Goal: Task Accomplishment & Management: Use online tool/utility

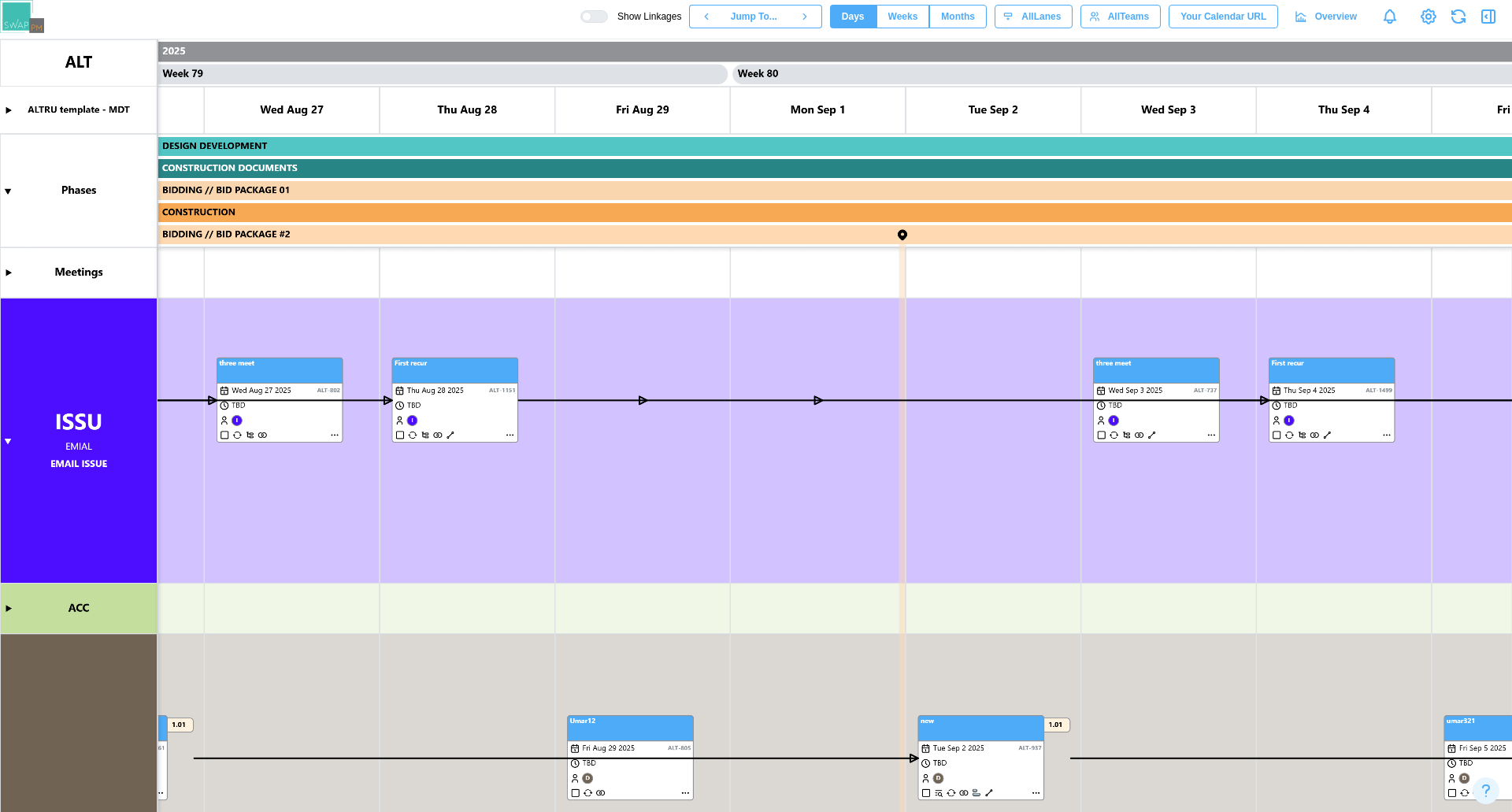
scroll to position [0, 68683]
click at [914, 278] on canvas at bounding box center [756, 426] width 1512 height 774
click at [907, 278] on canvas at bounding box center [756, 426] width 1512 height 774
click at [898, 278] on canvas at bounding box center [756, 426] width 1512 height 774
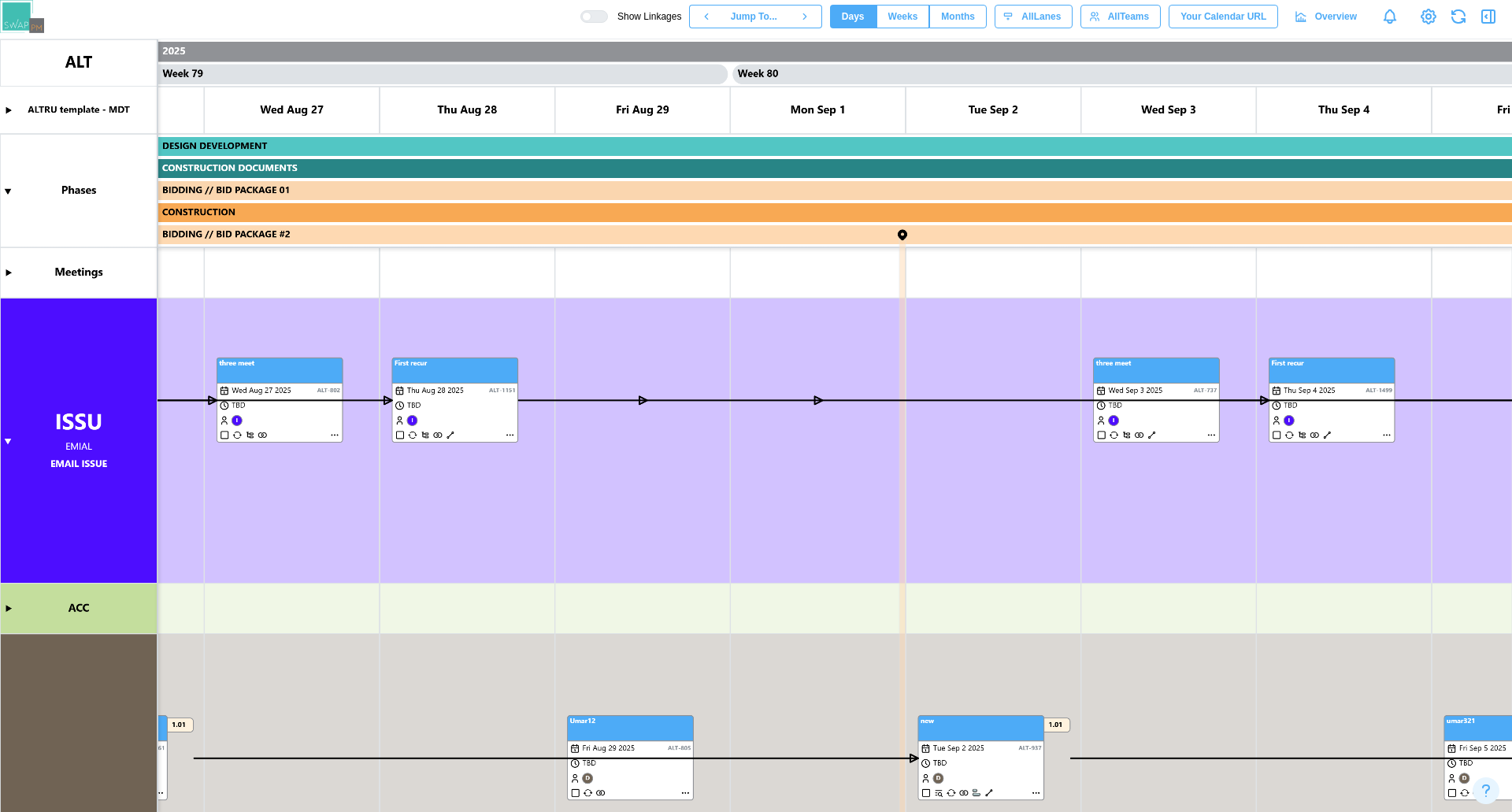
click at [905, 236] on canvas at bounding box center [756, 426] width 1512 height 774
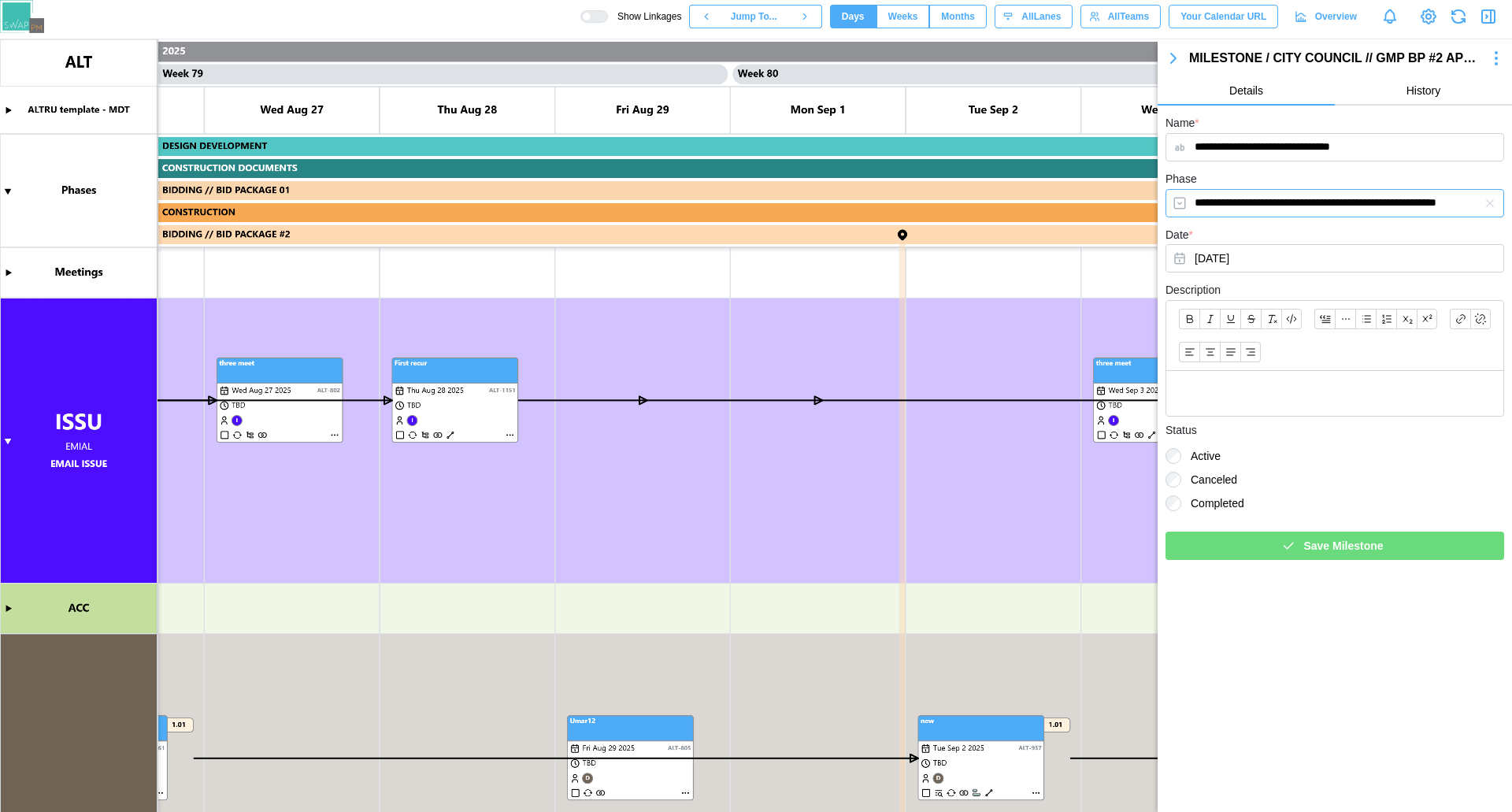
click at [1300, 211] on input "**********" at bounding box center [1334, 203] width 338 height 29
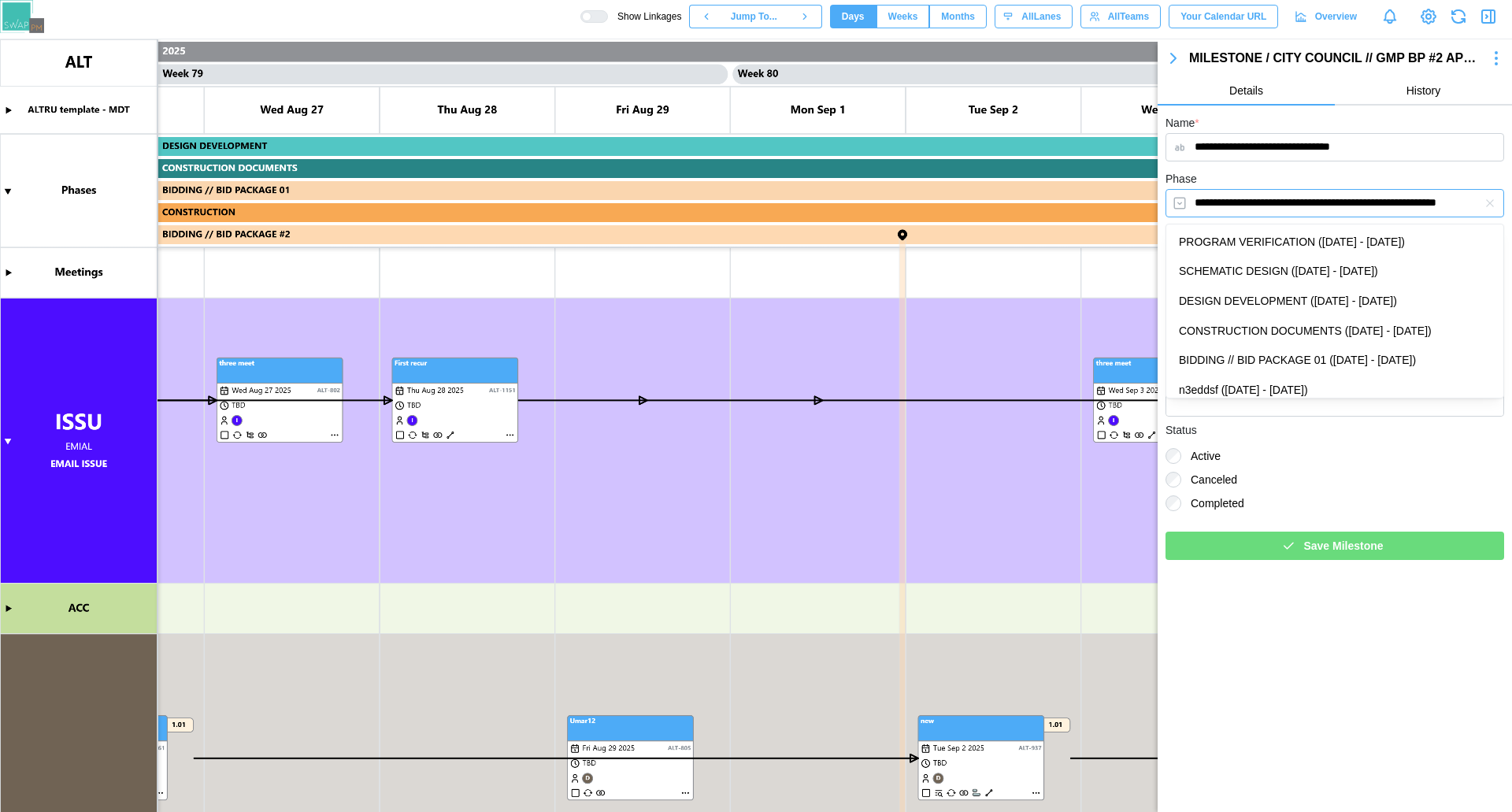
scroll to position [139, 0]
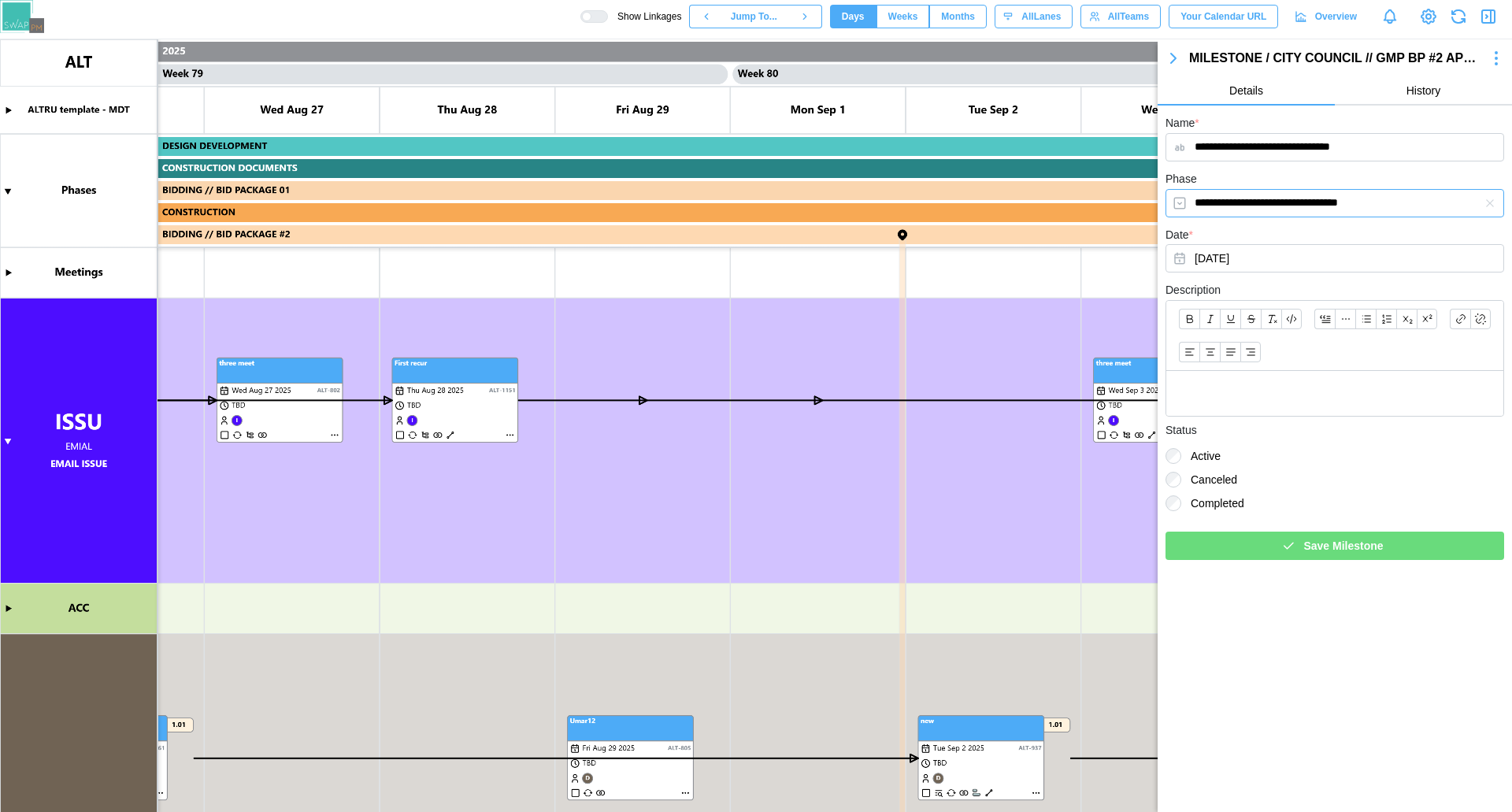
type input "**********"
click at [1323, 537] on span "Save Milestone" at bounding box center [1343, 546] width 80 height 27
click at [1177, 58] on icon "button" at bounding box center [1174, 58] width 19 height 19
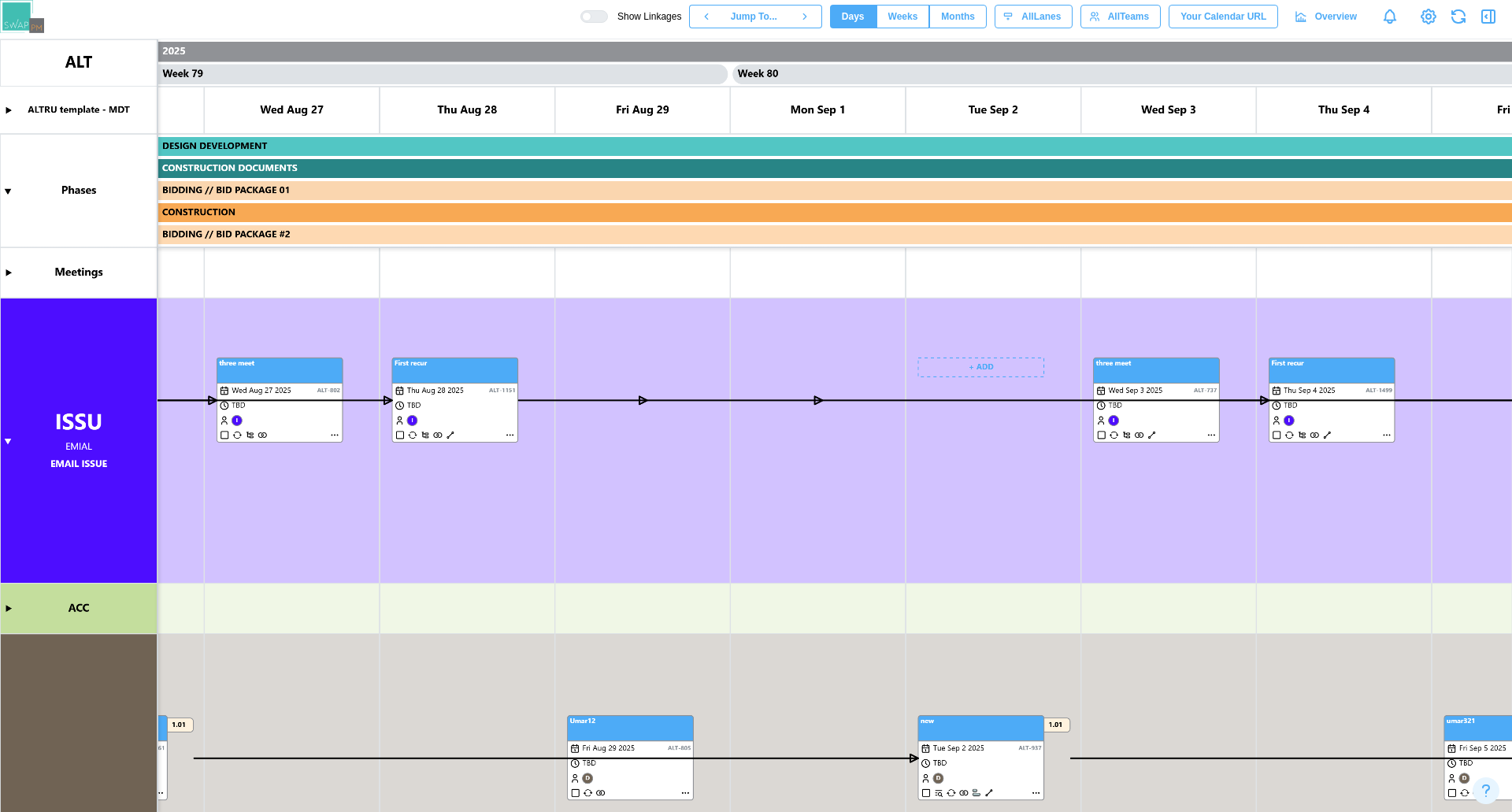
scroll to position [0, 69240]
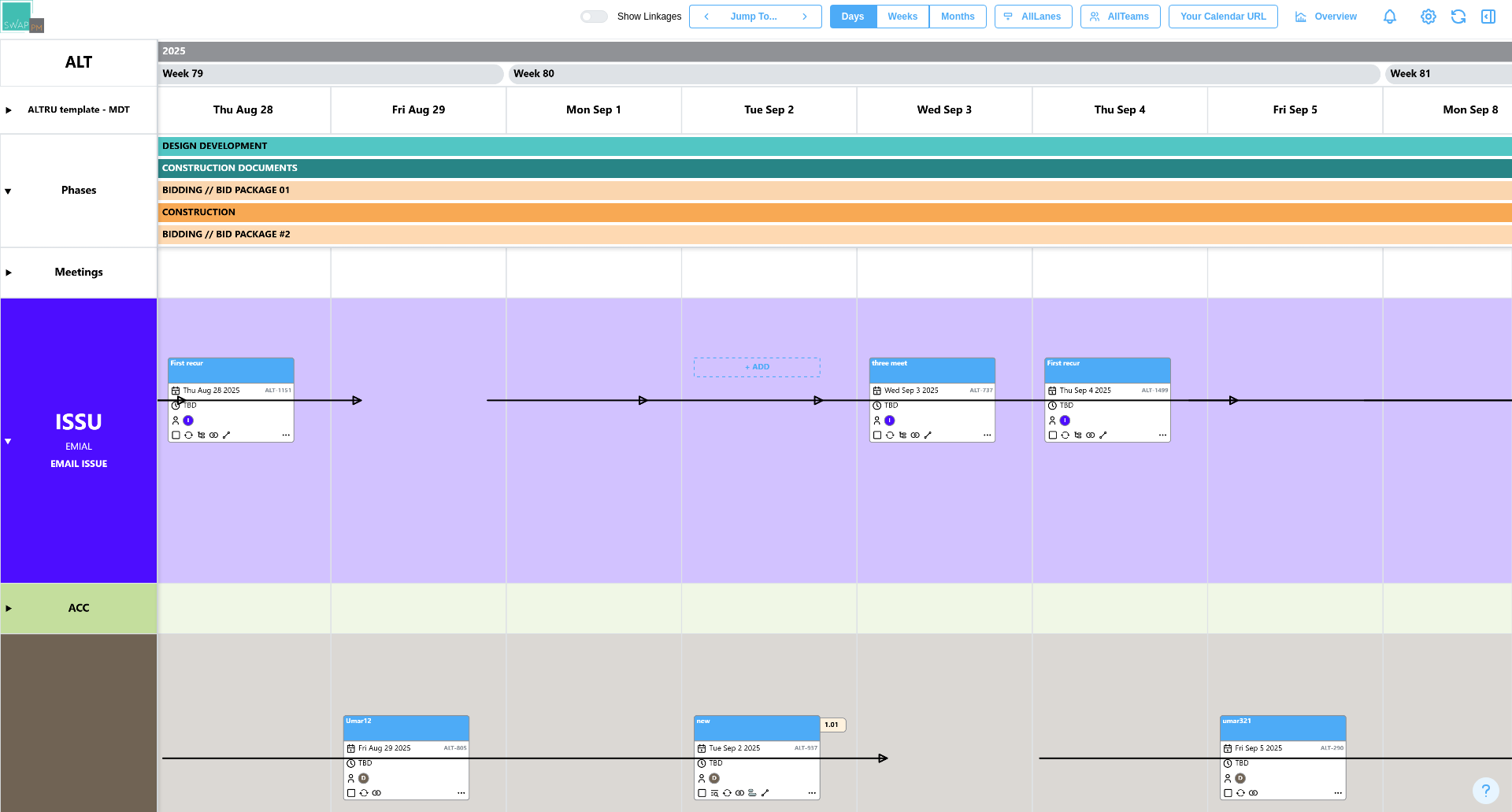
click at [607, 21] on div at bounding box center [599, 17] width 16 height 11
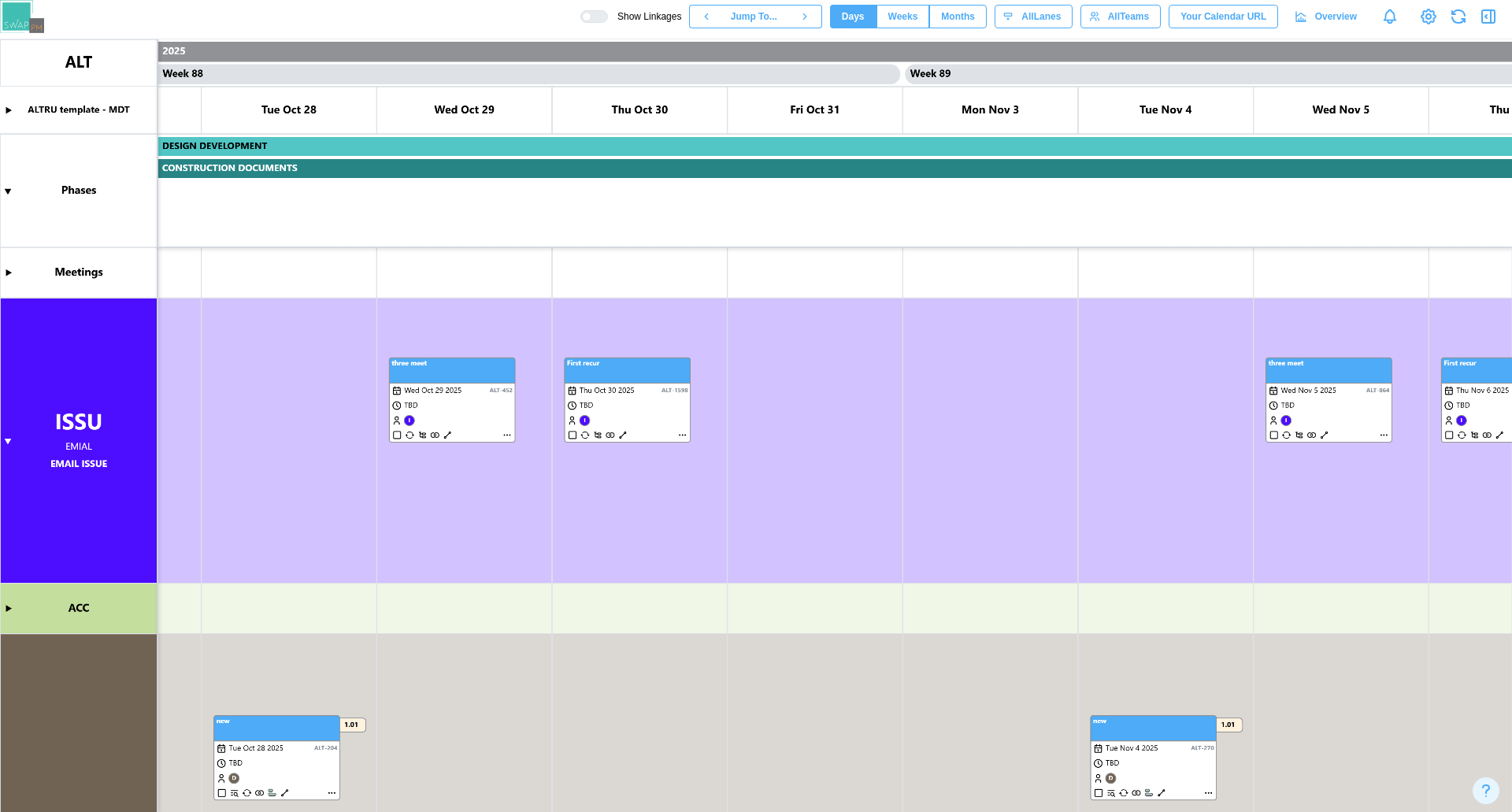
scroll to position [0, 76401]
click at [1482, 16] on icon "button" at bounding box center [1487, 16] width 12 height 12
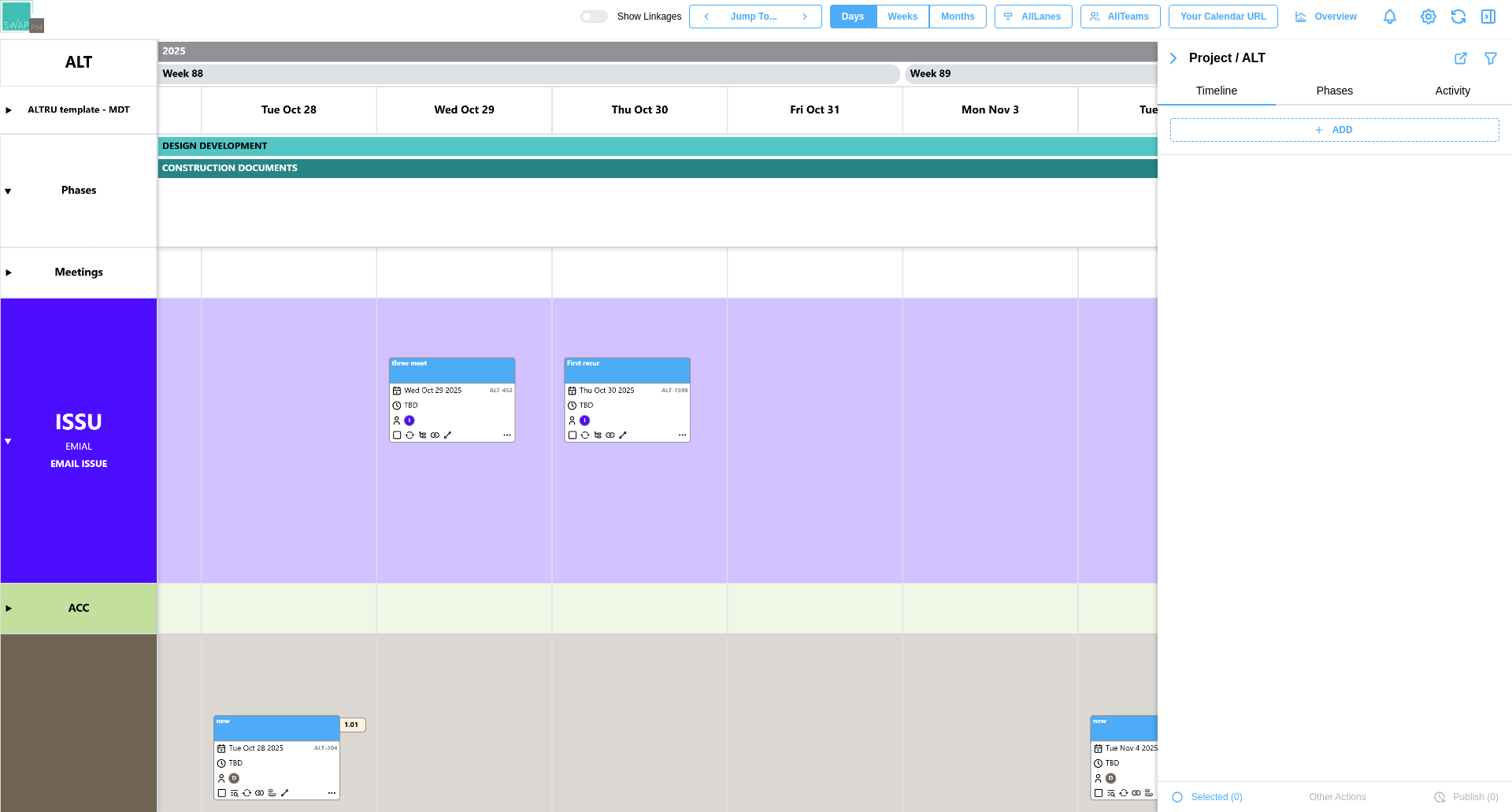
scroll to position [54053, 0]
